Goal: Task Accomplishment & Management: Manage account settings

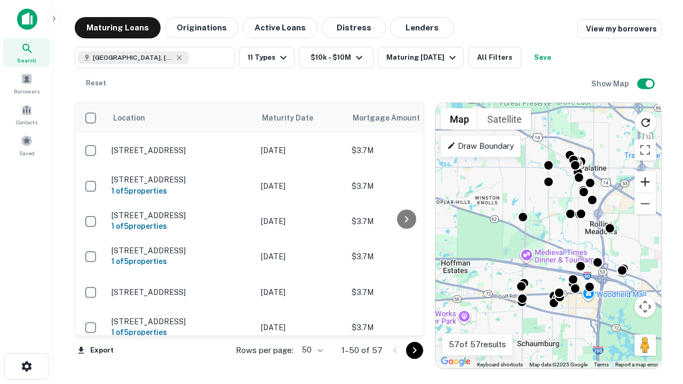
click at [645, 182] on button "Zoom in" at bounding box center [644, 181] width 21 height 21
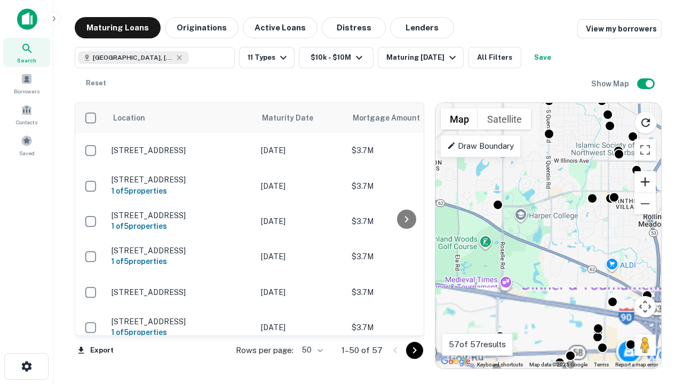
click at [645, 182] on button "Zoom in" at bounding box center [644, 181] width 21 height 21
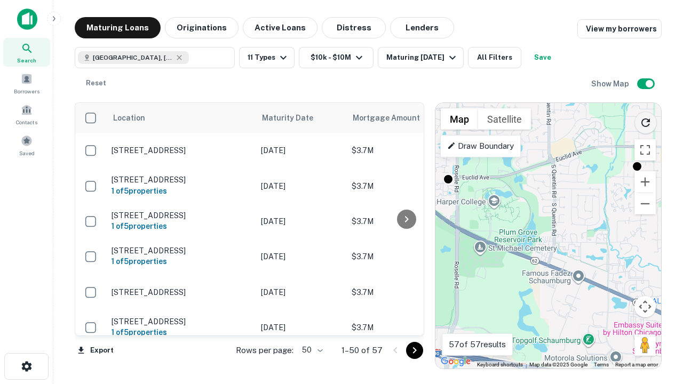
click at [645, 121] on icon "Reload search area" at bounding box center [645, 122] width 13 height 13
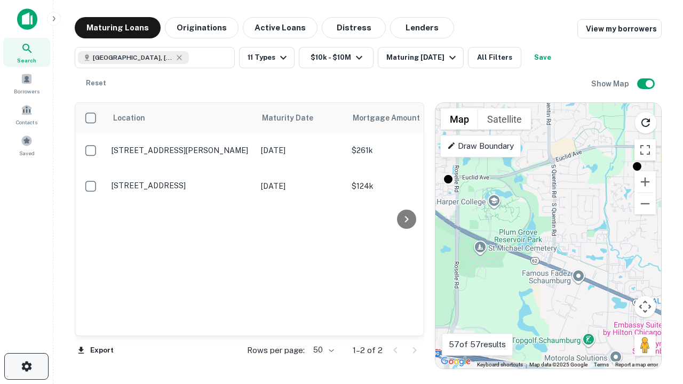
click at [26, 366] on icon "button" at bounding box center [26, 366] width 13 height 13
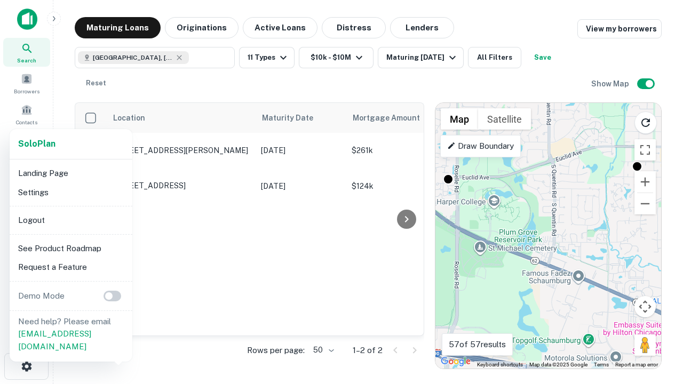
click at [70, 220] on li "Logout" at bounding box center [71, 220] width 114 height 19
